Goal: Task Accomplishment & Management: Complete application form

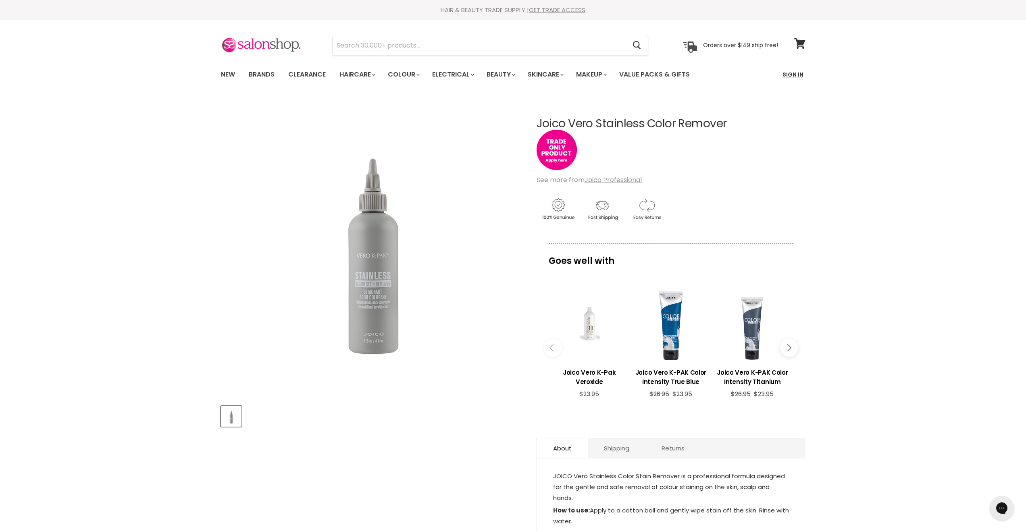
click at [790, 75] on link "Sign In" at bounding box center [793, 74] width 31 height 17
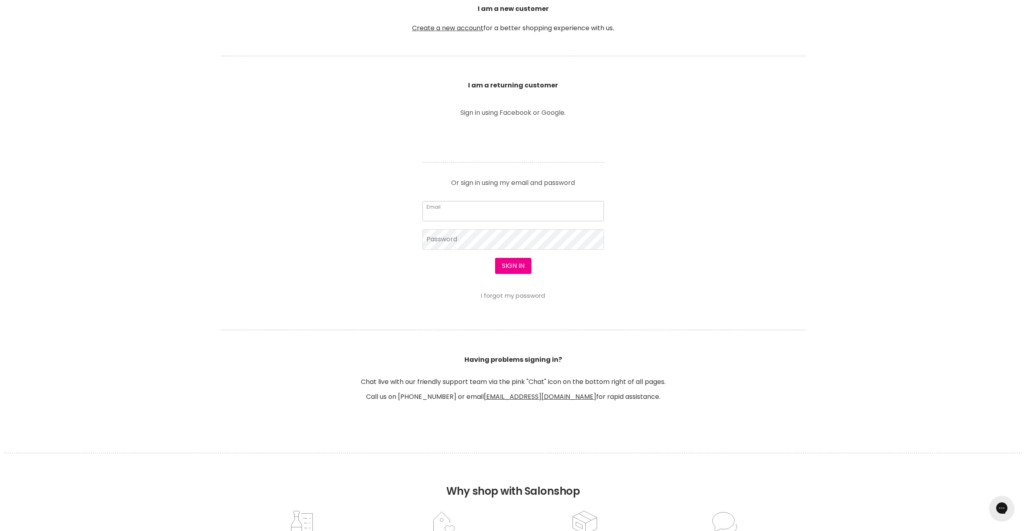
click at [460, 214] on input "Email" at bounding box center [513, 211] width 181 height 20
click at [461, 212] on input "Email" at bounding box center [513, 211] width 181 height 20
type input "[EMAIL_ADDRESS][DOMAIN_NAME]"
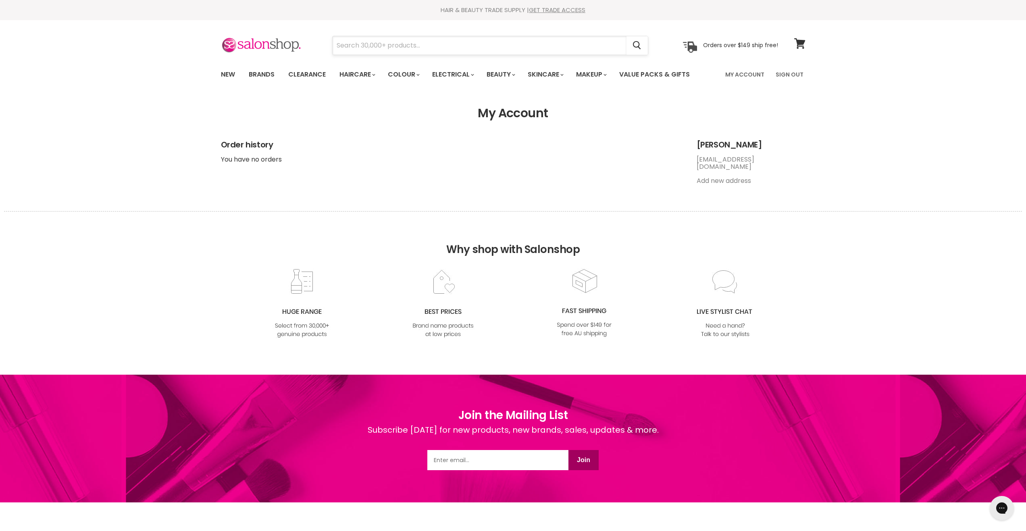
click at [391, 43] on input "Search" at bounding box center [480, 45] width 294 height 19
paste input "Garnier Micellar Cleansing Water 700ml"
type input "Garnier Micellar Cleansing Water 700ml"
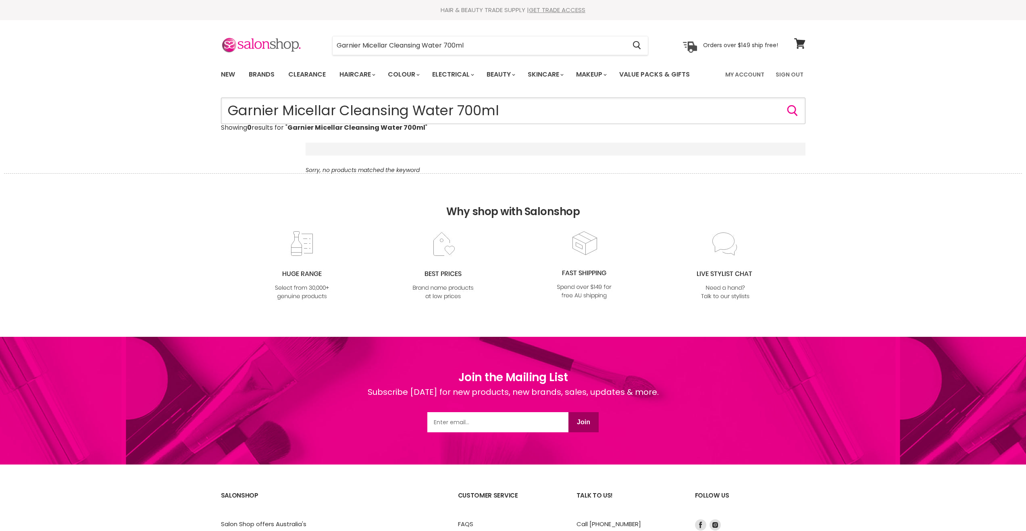
click at [709, 116] on input "Garnier Micellar Cleansing Water 700ml" at bounding box center [513, 111] width 585 height 27
paste input "vero k pak color stain remover amazon"
type input "vero k pak color stain remover"
click at [383, 44] on input "vero k pak color stain remover" at bounding box center [480, 45] width 294 height 19
drag, startPoint x: 392, startPoint y: 45, endPoint x: 452, endPoint y: 51, distance: 60.0
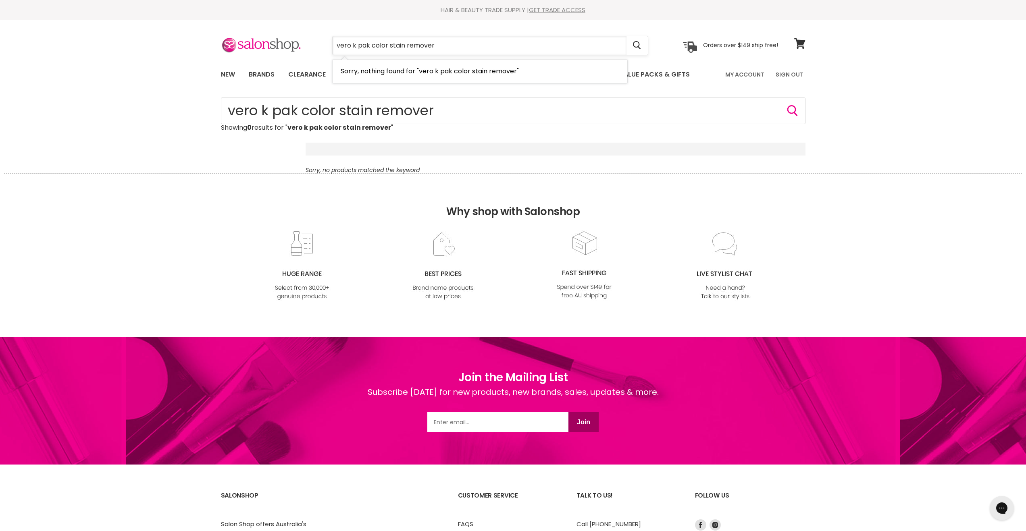
click at [448, 50] on input "vero k pak color stain remover" at bounding box center [480, 45] width 294 height 19
type input "vero k pak color"
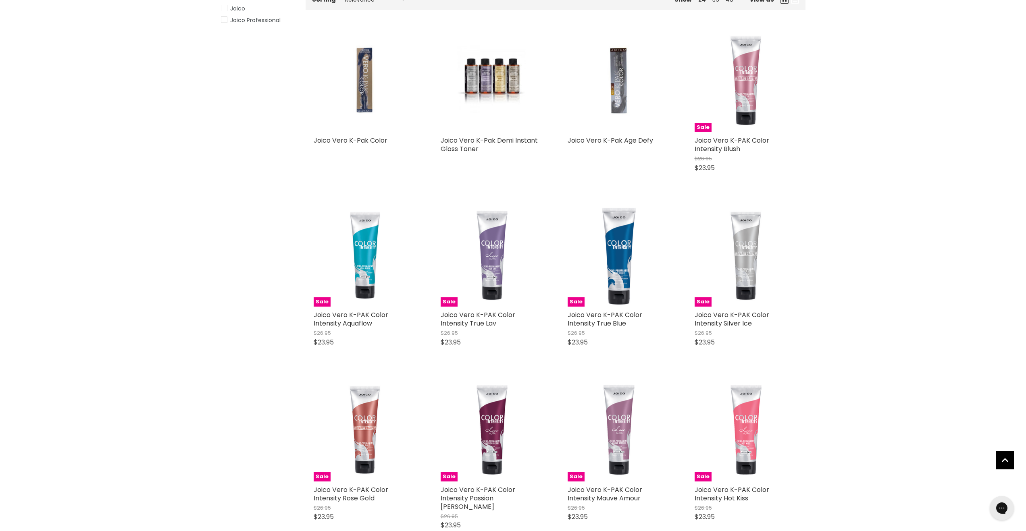
scroll to position [169, 0]
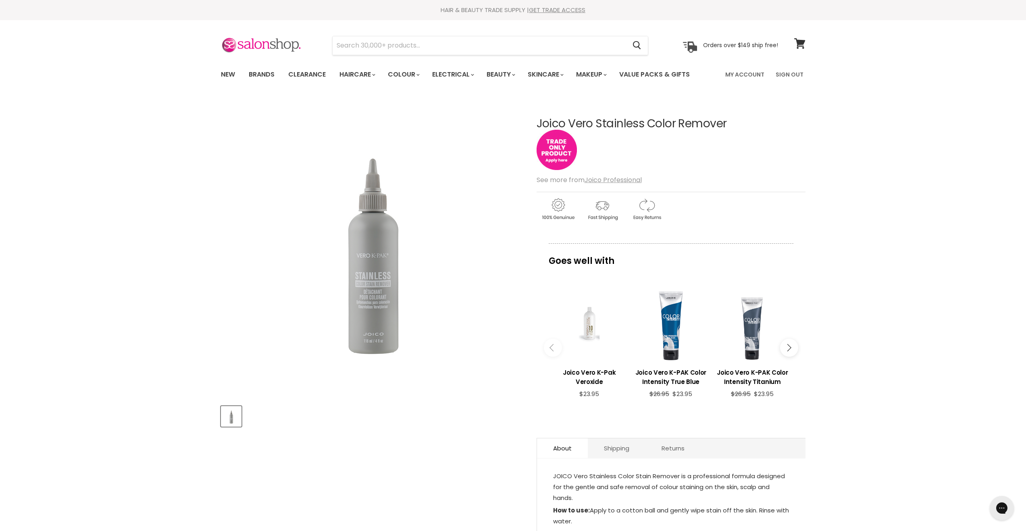
click at [554, 161] on img "Main content" at bounding box center [557, 150] width 40 height 40
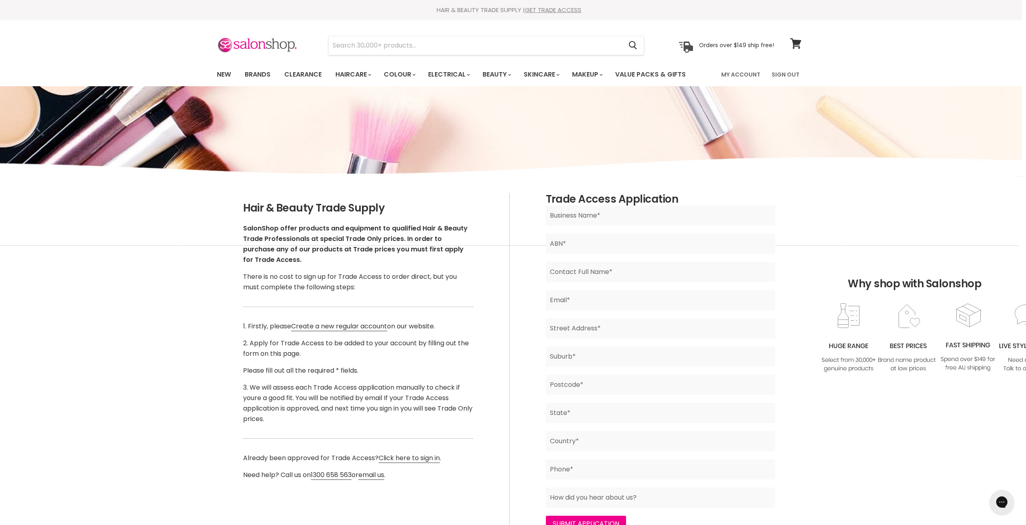
scroll to position [0, 10]
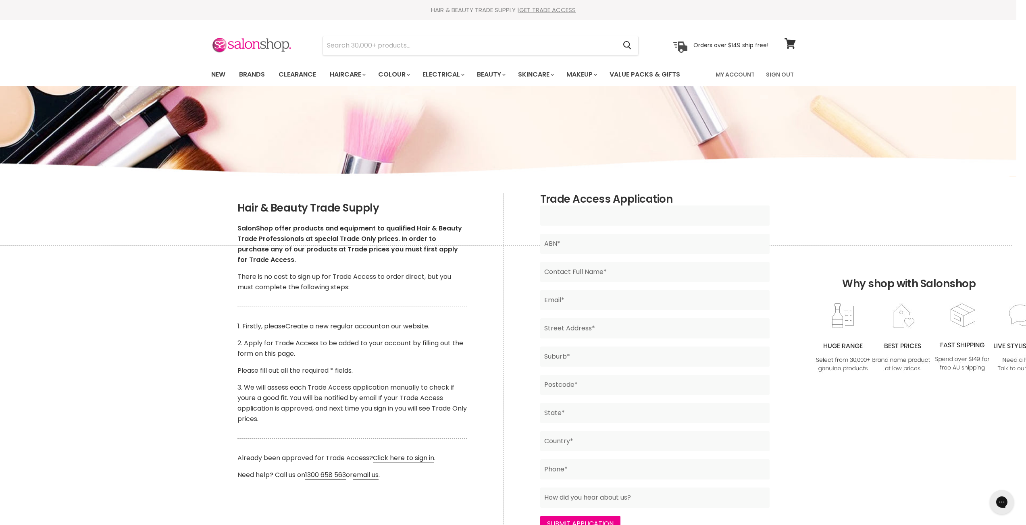
click at [564, 216] on input "Main content" at bounding box center [654, 216] width 229 height 20
type input "Triya's Brow"
click at [413, 106] on img "Main content" at bounding box center [503, 131] width 1026 height 91
click at [582, 238] on input "Main content" at bounding box center [654, 244] width 229 height 20
paste input "58664442675"
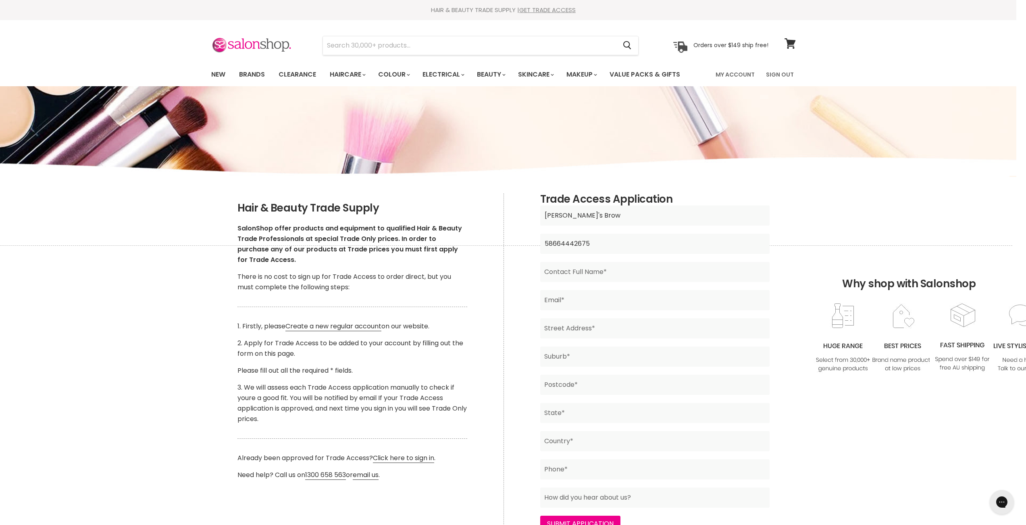
type input "58664442675"
click at [582, 275] on input "Main content" at bounding box center [654, 272] width 229 height 20
type input "Suganya Vinothkumar"
type input "s"
type input "triyasbrow@gmail.com"
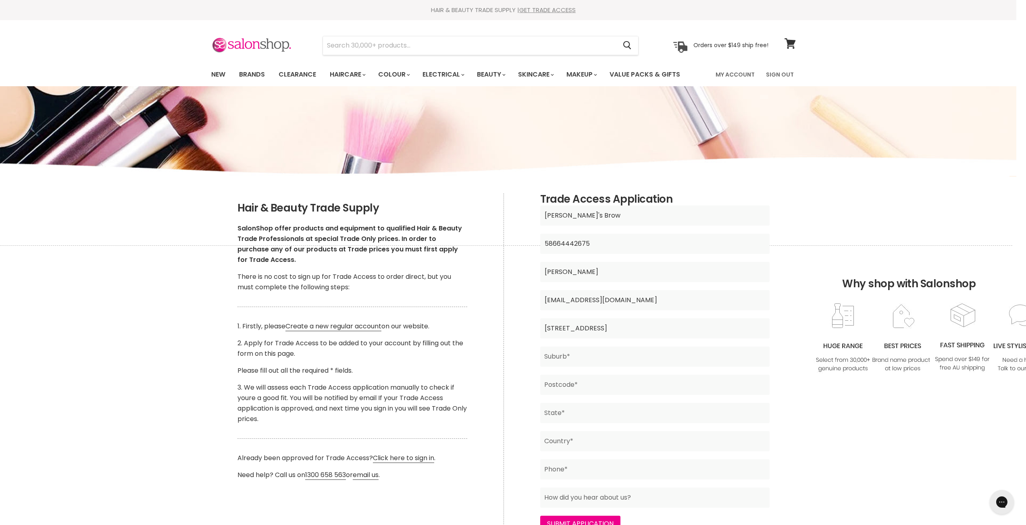
type input "46 Farnell Avenue"
type input "Carlingford"
type input "2118"
type input "NSW"
type input "Australia"
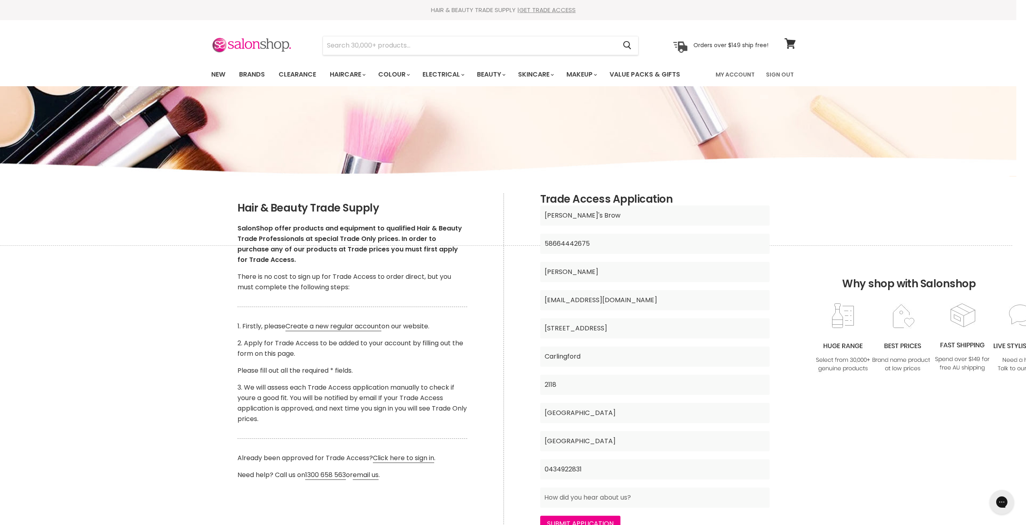
type input "0434922831"
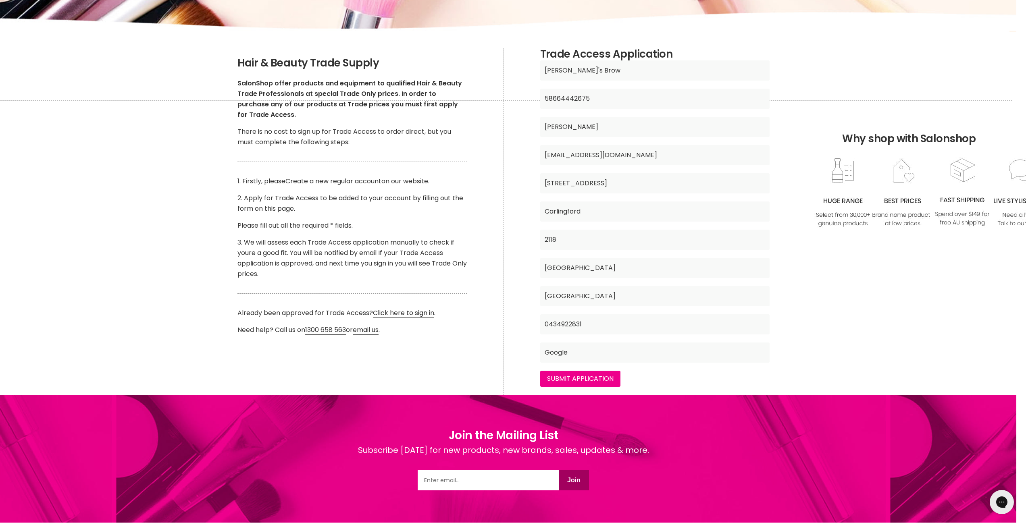
scroll to position [150, 10]
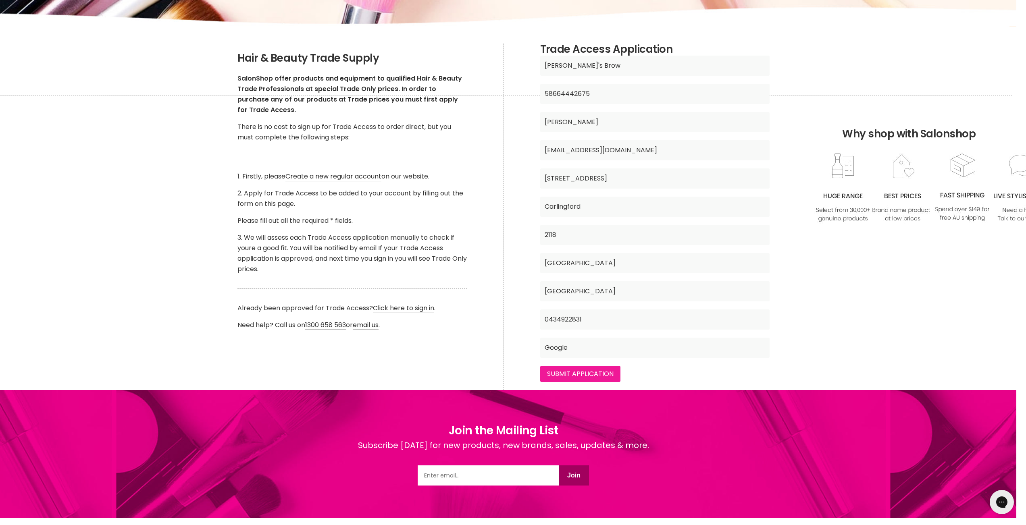
type input "Google"
click at [578, 371] on input "Submit Application" at bounding box center [580, 374] width 80 height 16
